Goal: Task Accomplishment & Management: Use online tool/utility

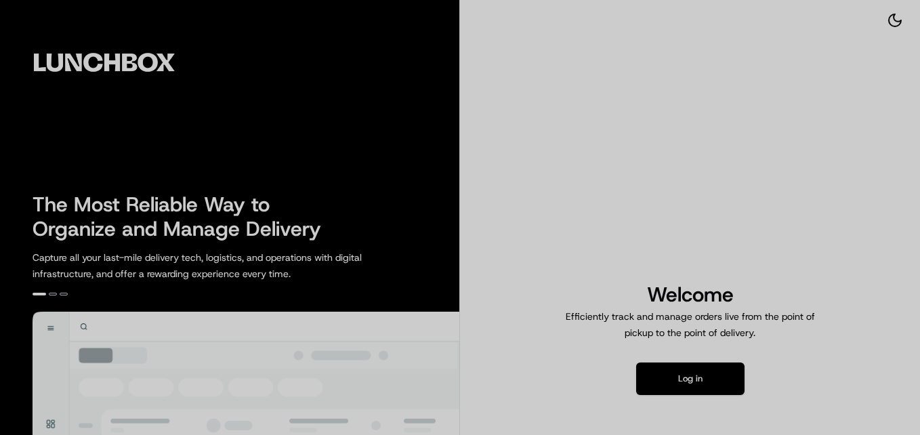
click at [677, 375] on div at bounding box center [460, 217] width 920 height 435
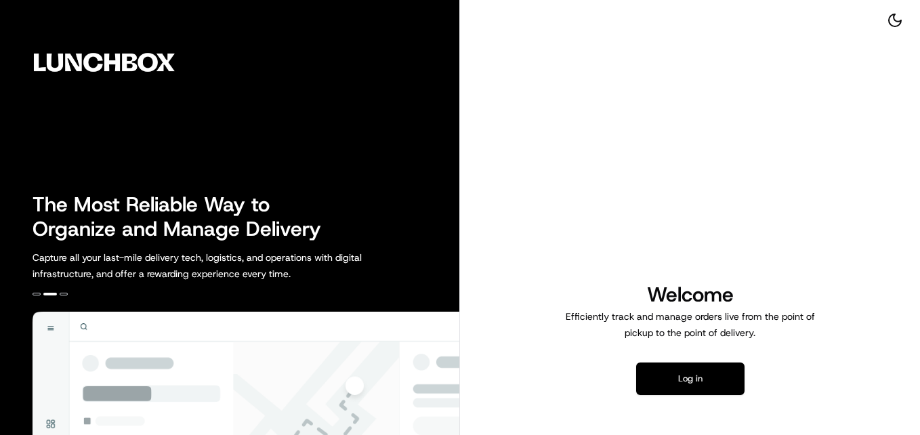
click at [667, 391] on button "Log in" at bounding box center [690, 378] width 108 height 33
